Goal: Task Accomplishment & Management: Use online tool/utility

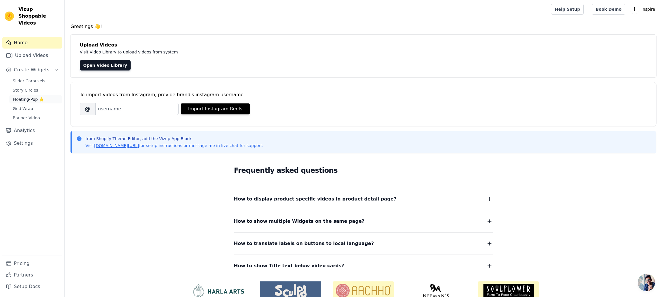
click at [24, 95] on link "Floating-Pop ⭐" at bounding box center [35, 99] width 53 height 8
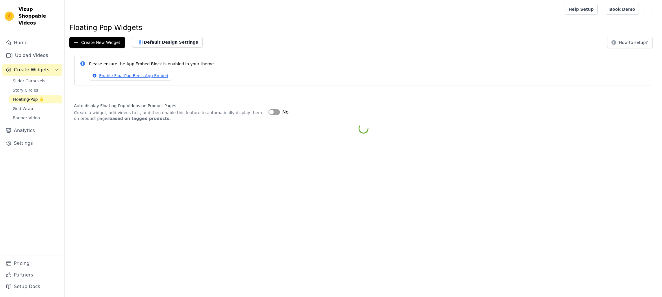
click at [31, 95] on link "Floating-Pop ⭐" at bounding box center [35, 99] width 53 height 8
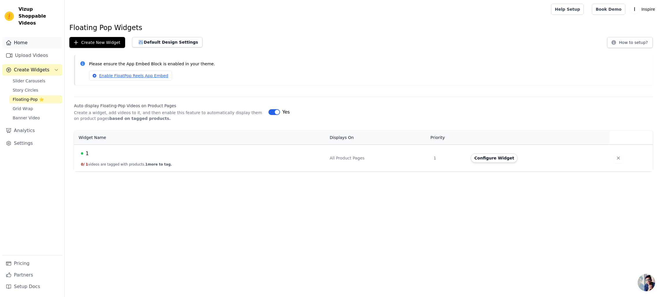
click at [23, 37] on link "Home" at bounding box center [32, 43] width 60 height 12
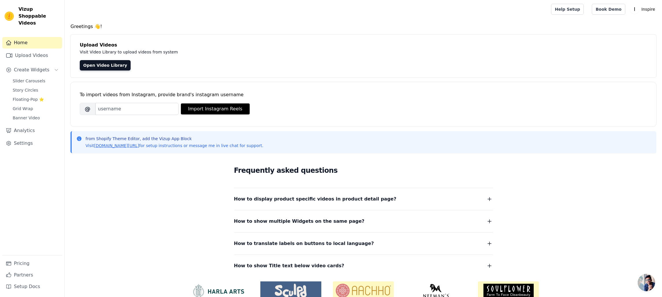
click at [476, 51] on div "Upload Videos Visit Video Library to upload videos from system Open Video Libra…" at bounding box center [362, 56] width 585 height 43
click at [22, 78] on span "Slider Carousels" at bounding box center [29, 81] width 33 height 6
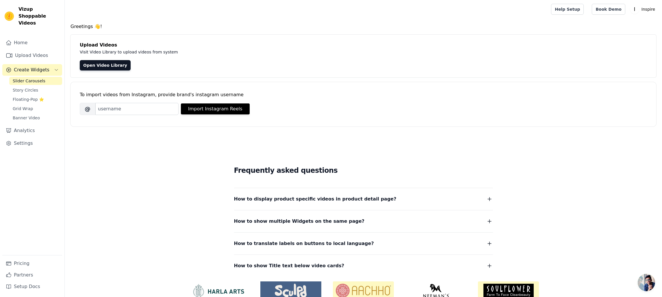
click at [22, 87] on div "Slider Carousels Story Circles Floating-Pop ⭐ Grid Wrap Banner Video" at bounding box center [35, 99] width 53 height 45
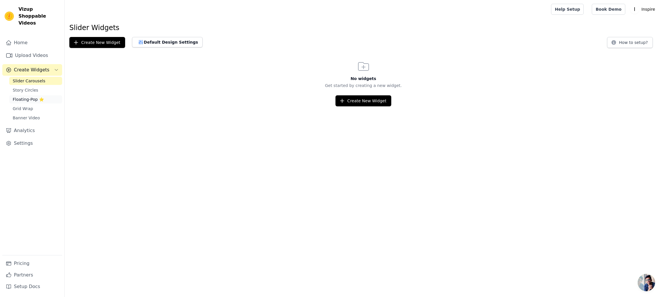
click at [21, 96] on span "Floating-Pop ⭐" at bounding box center [28, 99] width 31 height 6
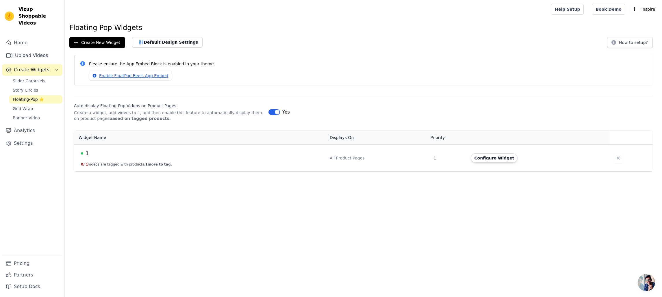
click at [274, 111] on button "Label" at bounding box center [274, 112] width 12 height 6
click at [381, 47] on div "Create New Widget Default Design Settings How to setup?" at bounding box center [363, 42] width 588 height 11
